Goal: Transaction & Acquisition: Book appointment/travel/reservation

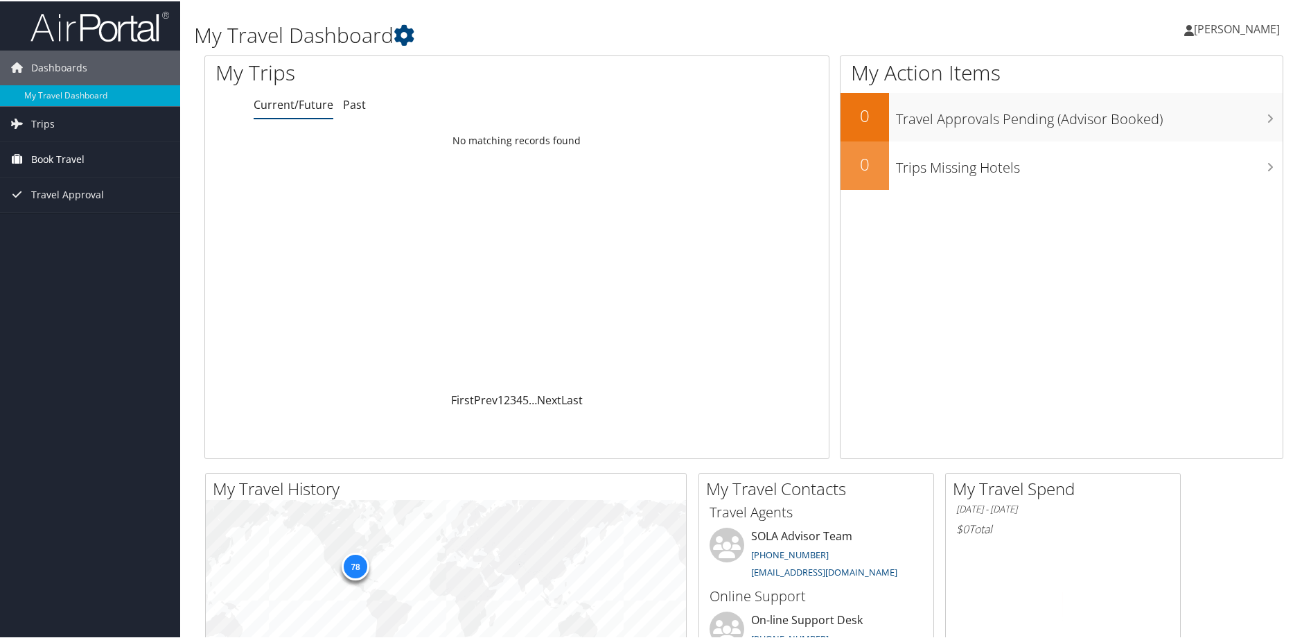
click at [37, 155] on span "Book Travel" at bounding box center [57, 158] width 53 height 35
click at [57, 208] on link "Book/Manage Online Trips" at bounding box center [90, 206] width 180 height 21
